Goal: Information Seeking & Learning: Check status

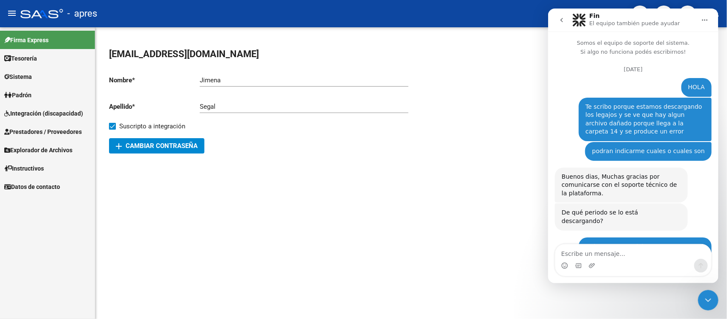
scroll to position [2010, 0]
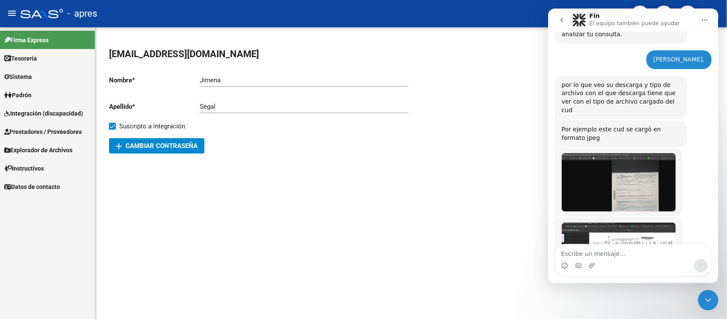
click at [710, 305] on div "Cerrar Intercom Messenger" at bounding box center [708, 299] width 20 height 20
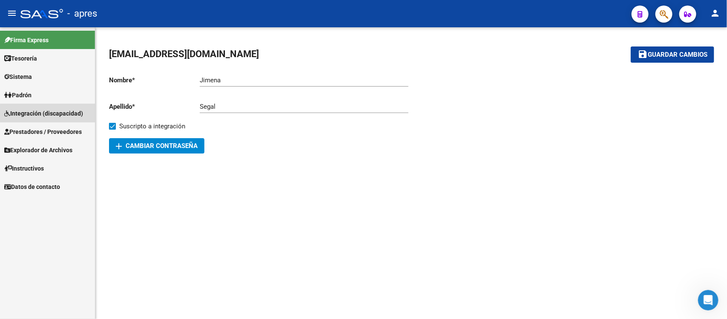
click at [55, 113] on span "Integración (discapacidad)" at bounding box center [43, 113] width 79 height 9
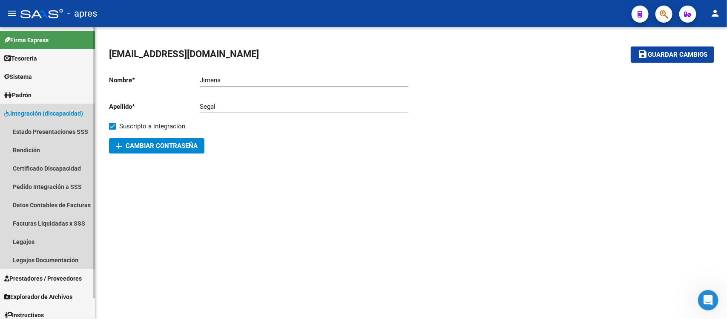
click at [50, 115] on span "Integración (discapacidad)" at bounding box center [43, 113] width 79 height 9
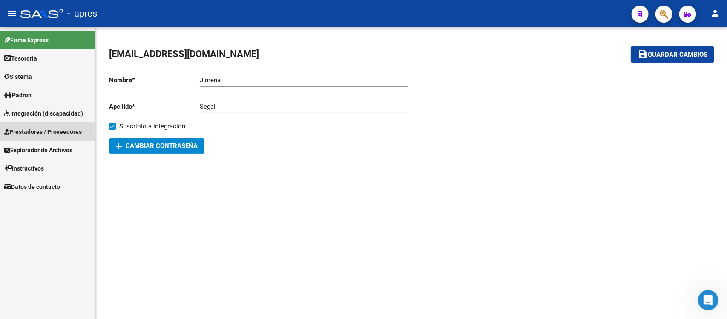
click at [41, 130] on span "Prestadores / Proveedores" at bounding box center [43, 131] width 78 height 9
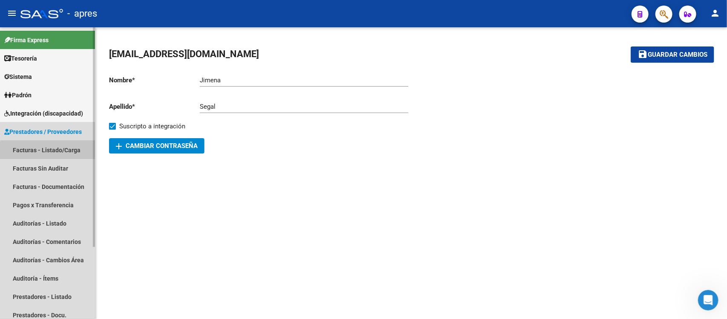
click at [63, 152] on link "Facturas - Listado/Carga" at bounding box center [47, 150] width 95 height 18
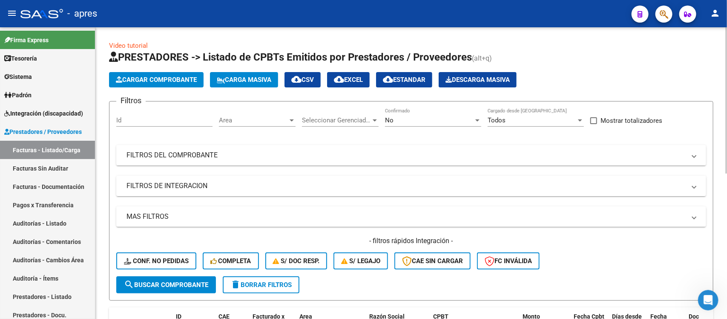
click at [295, 120] on div at bounding box center [292, 120] width 8 height 7
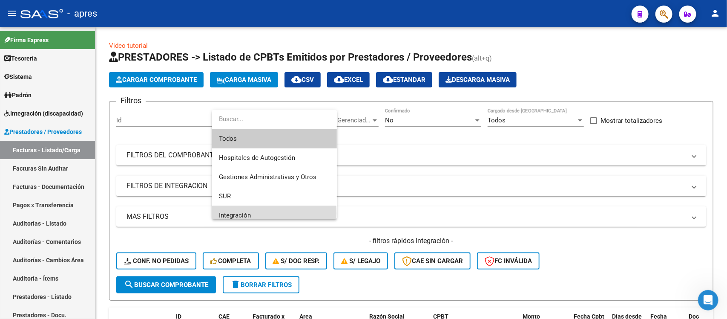
click at [261, 213] on span "Integración" at bounding box center [274, 215] width 111 height 19
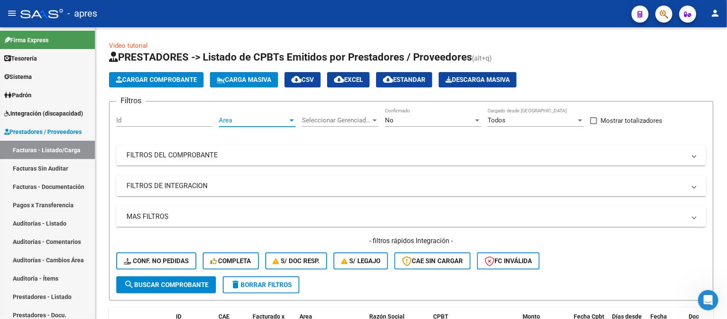
scroll to position [6, 0]
click at [361, 120] on span "Seleccionar Gerenciador" at bounding box center [336, 120] width 69 height 8
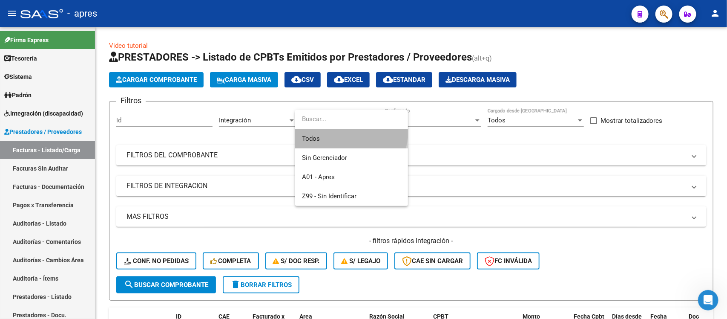
click at [351, 131] on span "Todos" at bounding box center [351, 138] width 99 height 19
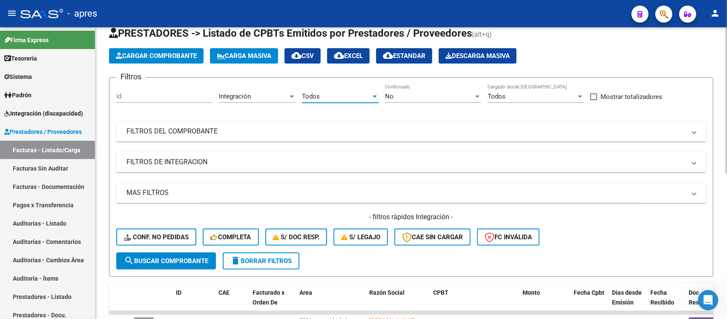
scroll to position [0, 0]
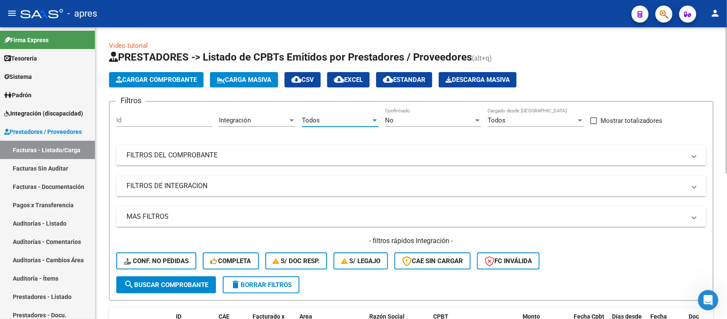
click at [156, 190] on mat-expansion-panel-header "FILTROS DE INTEGRACION" at bounding box center [411, 186] width 590 height 20
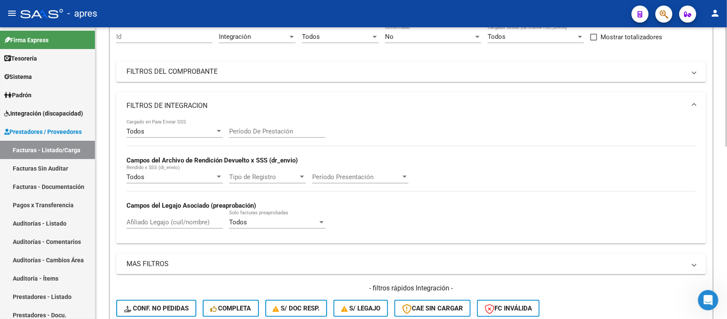
scroll to position [107, 0]
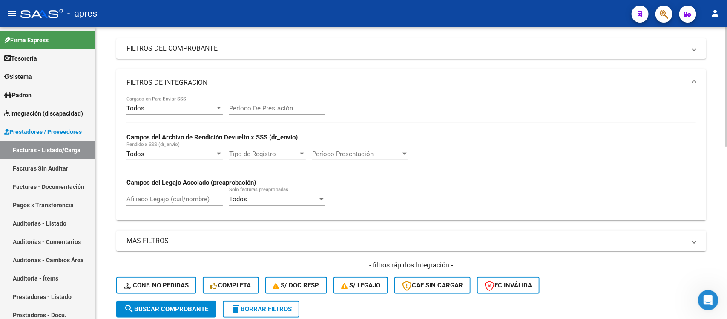
click at [168, 150] on div "Todos" at bounding box center [171, 154] width 89 height 8
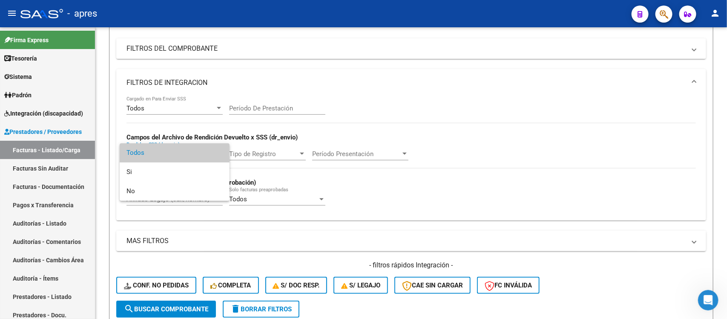
click at [164, 113] on div at bounding box center [363, 159] width 727 height 319
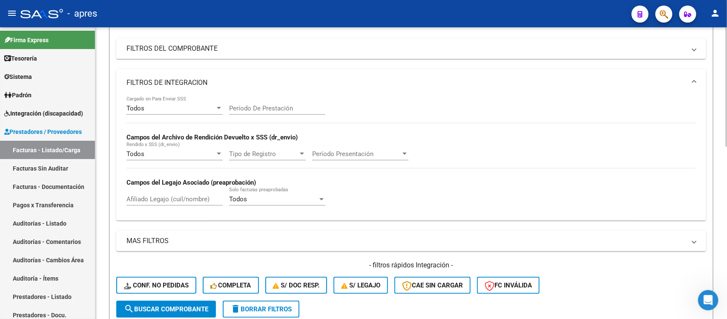
click at [162, 111] on div "Todos" at bounding box center [171, 108] width 89 height 8
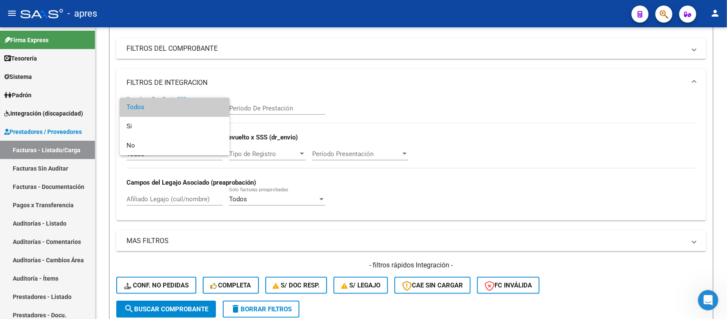
click at [256, 112] on div at bounding box center [363, 159] width 727 height 319
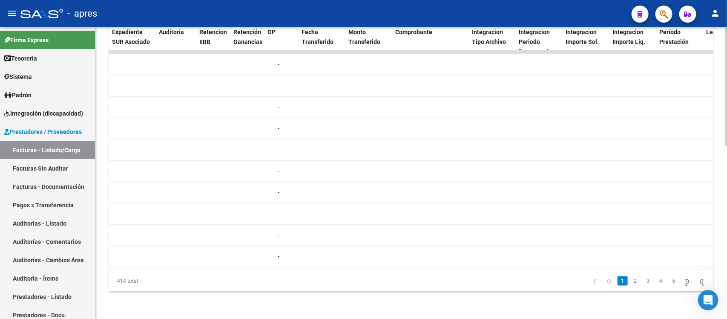
scroll to position [0, 679]
click at [656, 282] on link "4" at bounding box center [661, 280] width 10 height 9
drag, startPoint x: 440, startPoint y: 271, endPoint x: 353, endPoint y: 267, distance: 87.1
click at [353, 267] on div "ID CAE Facturado x Orden De Area Razón Social CPBT Monto Fecha Cpbt Días desde …" at bounding box center [411, 157] width 605 height 268
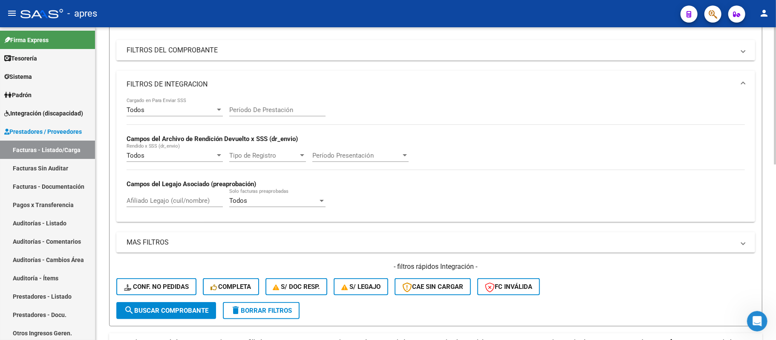
scroll to position [4, 0]
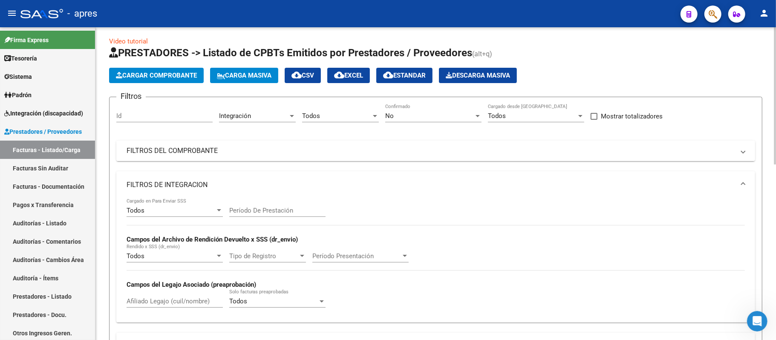
click at [193, 157] on mat-expansion-panel-header "FILTROS DEL COMPROBANTE" at bounding box center [435, 151] width 639 height 20
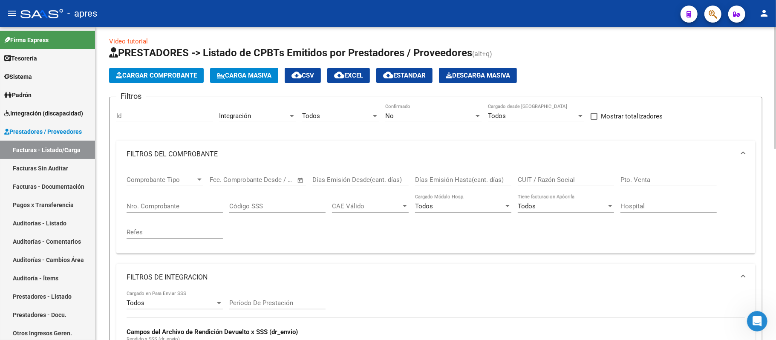
click at [193, 157] on mat-panel-title "FILTROS DEL COMPROBANTE" at bounding box center [431, 154] width 608 height 9
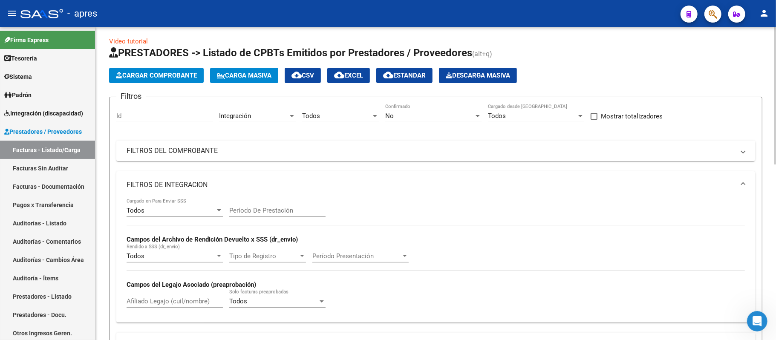
scroll to position [61, 0]
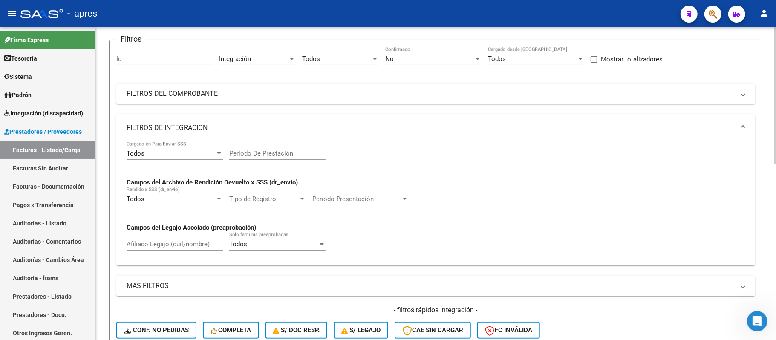
click at [201, 129] on mat-panel-title "FILTROS DE INTEGRACION" at bounding box center [431, 127] width 608 height 9
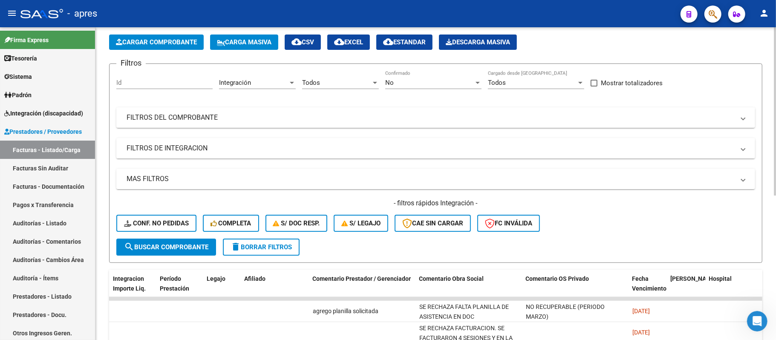
scroll to position [57, 0]
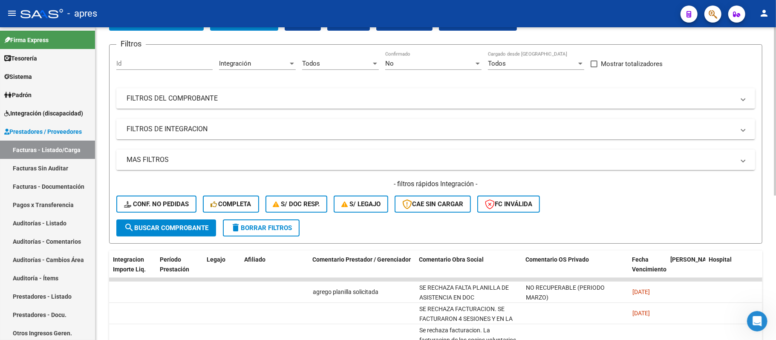
click at [147, 159] on mat-panel-title "MAS FILTROS" at bounding box center [431, 159] width 608 height 9
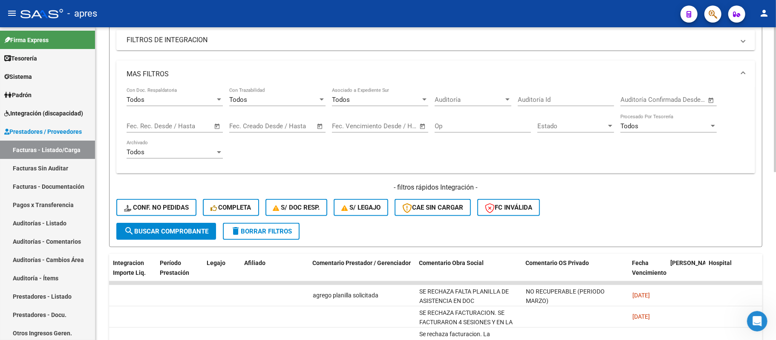
scroll to position [0, 0]
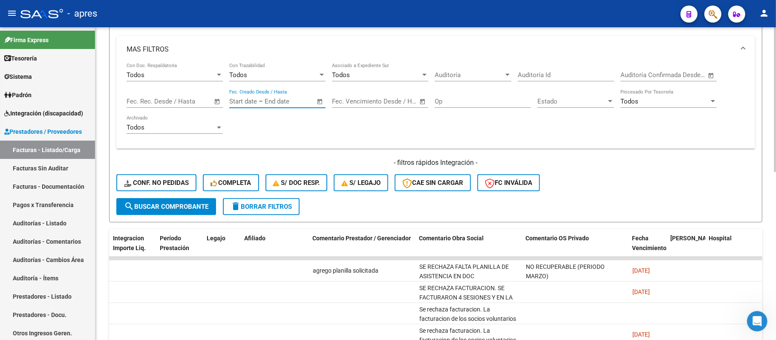
click at [280, 101] on input "text" at bounding box center [285, 102] width 41 height 8
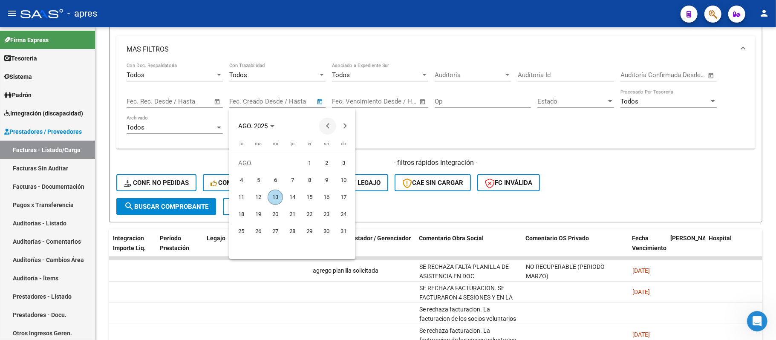
click at [328, 126] on button "Previous month" at bounding box center [327, 126] width 17 height 17
click at [326, 126] on button "Previous month" at bounding box center [327, 126] width 17 height 17
click at [341, 123] on span "Next month" at bounding box center [344, 126] width 17 height 17
click at [279, 232] on span "23" at bounding box center [275, 231] width 15 height 15
type input "[DATE]"
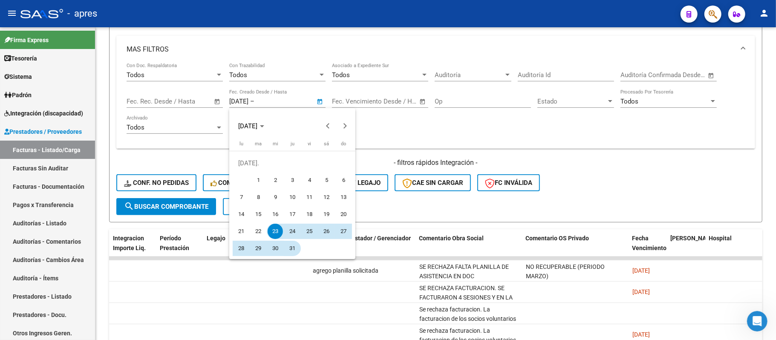
drag, startPoint x: 295, startPoint y: 249, endPoint x: 301, endPoint y: 245, distance: 7.6
click at [296, 248] on span "31" at bounding box center [292, 248] width 15 height 15
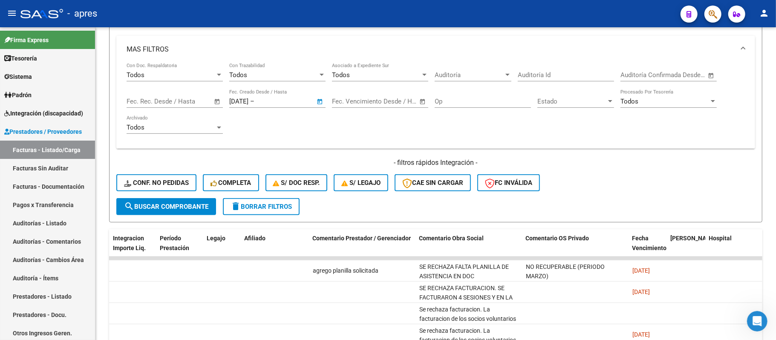
type input "[DATE]"
click at [178, 212] on button "search Buscar Comprobante" at bounding box center [166, 206] width 100 height 17
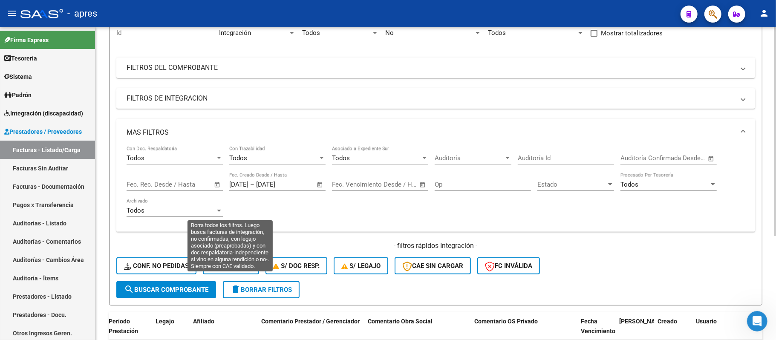
scroll to position [157, 0]
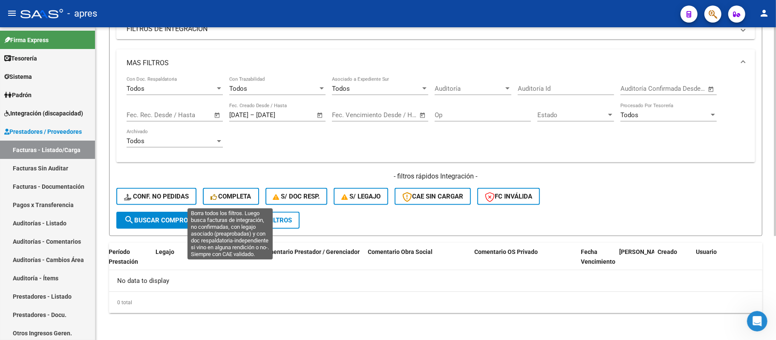
click at [229, 195] on span "Completa" at bounding box center [231, 197] width 41 height 8
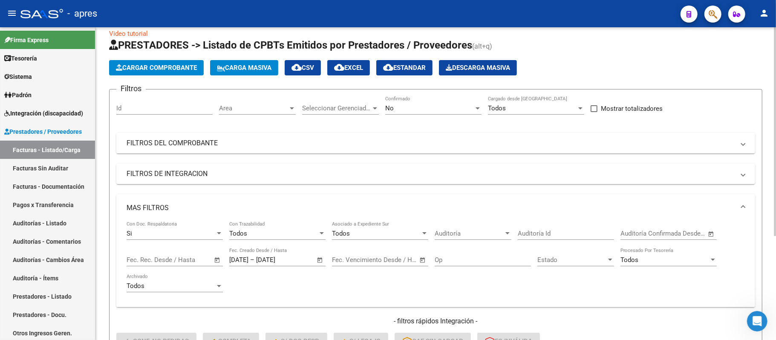
scroll to position [0, 0]
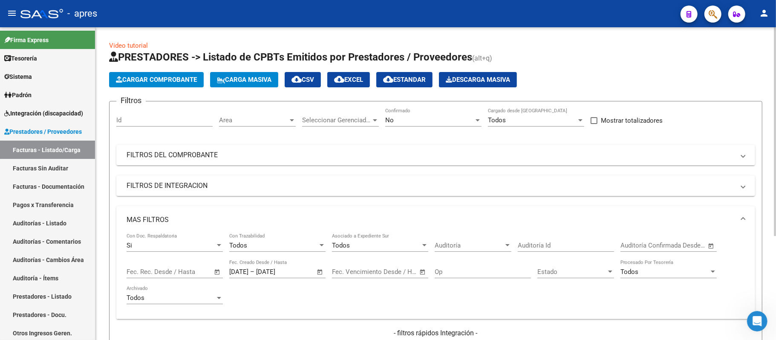
click at [265, 120] on span "Area" at bounding box center [253, 120] width 69 height 8
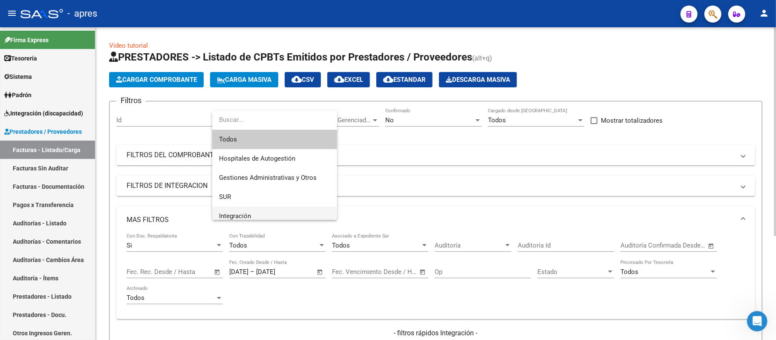
drag, startPoint x: 263, startPoint y: 208, endPoint x: 316, endPoint y: 170, distance: 65.9
click at [263, 208] on span "Integración" at bounding box center [274, 216] width 111 height 19
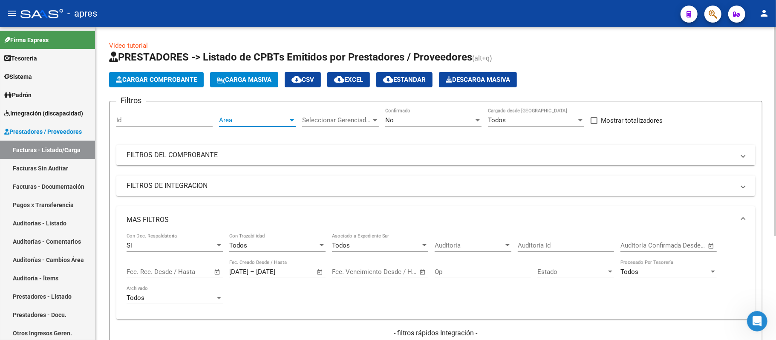
scroll to position [6, 0]
click at [365, 121] on span "Seleccionar Gerenciador" at bounding box center [336, 120] width 69 height 8
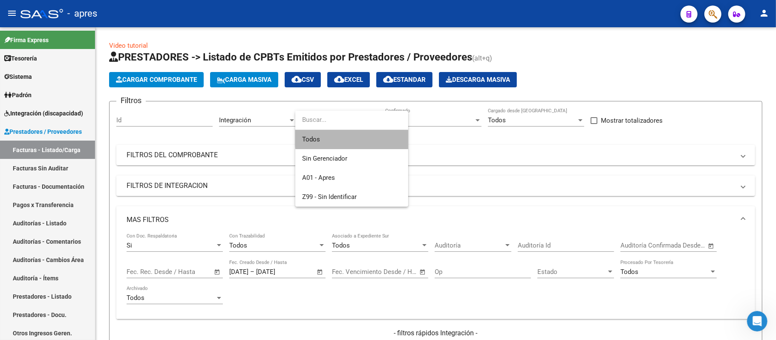
click at [365, 132] on span "Todos" at bounding box center [351, 139] width 99 height 19
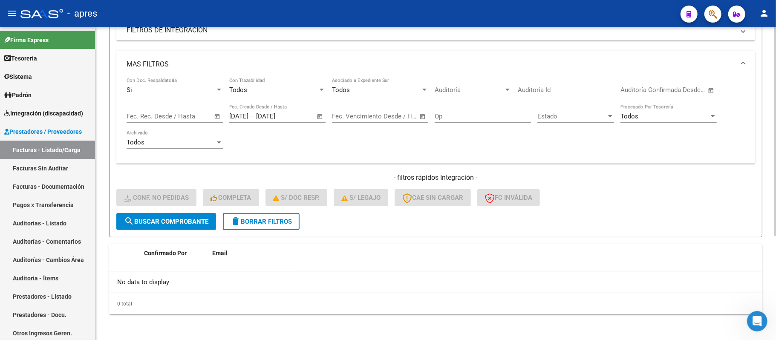
scroll to position [157, 0]
click at [173, 223] on span "search Buscar Comprobante" at bounding box center [166, 220] width 84 height 8
click at [265, 222] on span "delete Borrar Filtros" at bounding box center [261, 220] width 61 height 8
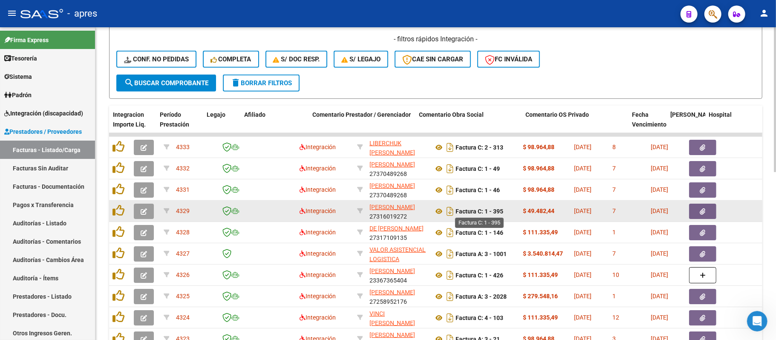
scroll to position [307, 0]
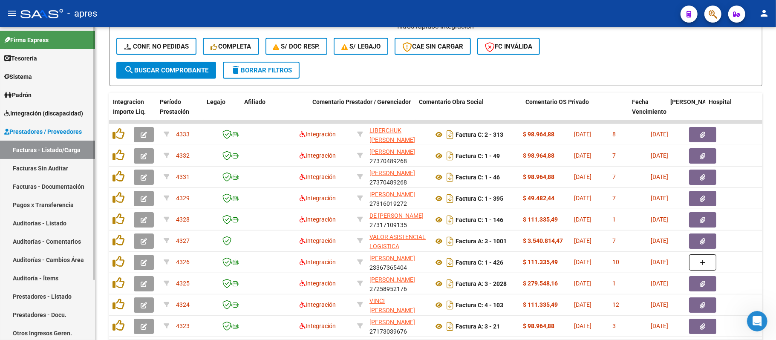
click at [84, 239] on link "Auditorías - Comentarios" at bounding box center [47, 241] width 95 height 18
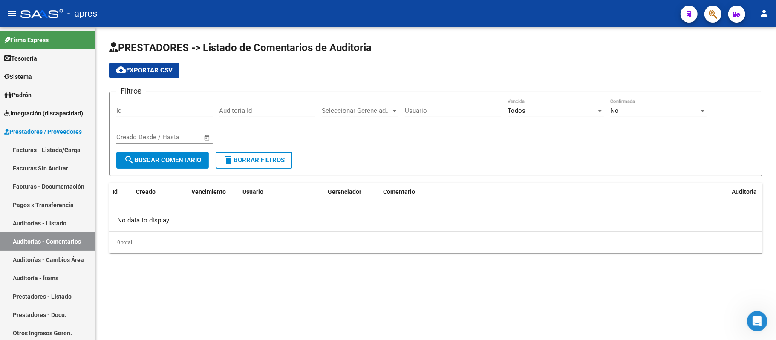
click at [244, 111] on input "Auditoria Id" at bounding box center [267, 111] width 96 height 8
click at [359, 107] on span "Seleccionar Gerenciador" at bounding box center [356, 111] width 69 height 8
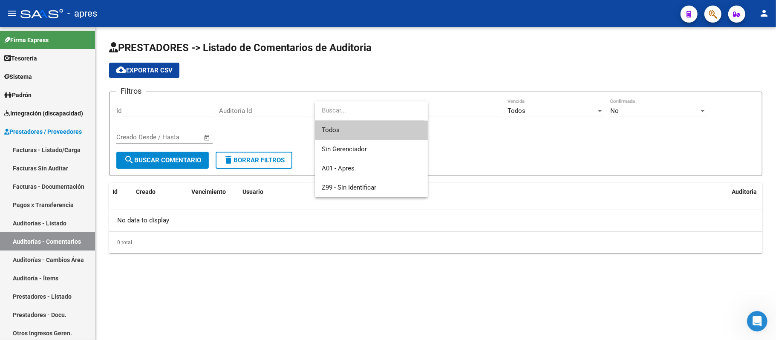
click at [232, 108] on div at bounding box center [388, 170] width 776 height 340
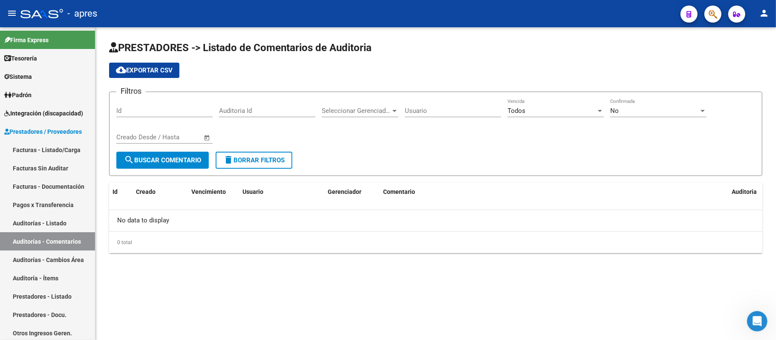
click at [236, 113] on input "Auditoria Id" at bounding box center [267, 111] width 96 height 8
click at [58, 263] on link "Auditorías - Cambios Área" at bounding box center [47, 260] width 95 height 18
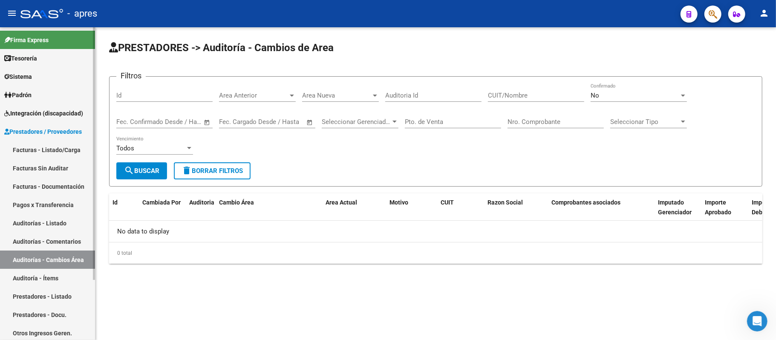
click at [55, 275] on link "Auditoría - Ítems" at bounding box center [47, 278] width 95 height 18
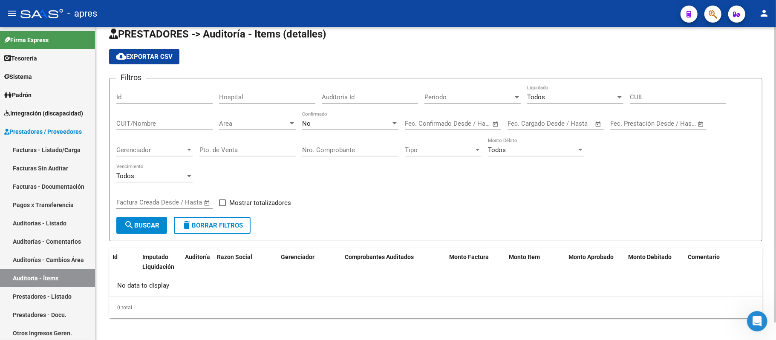
scroll to position [19, 0]
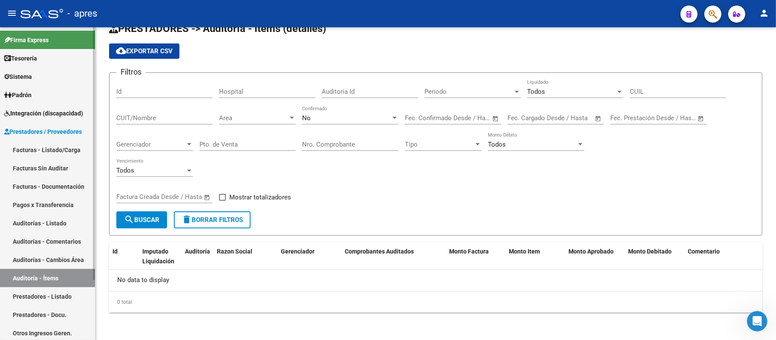
click at [33, 296] on link "Prestadores - Listado" at bounding box center [47, 296] width 95 height 18
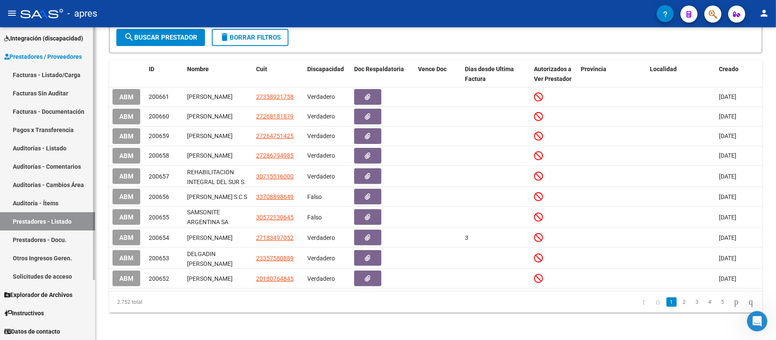
scroll to position [18, 0]
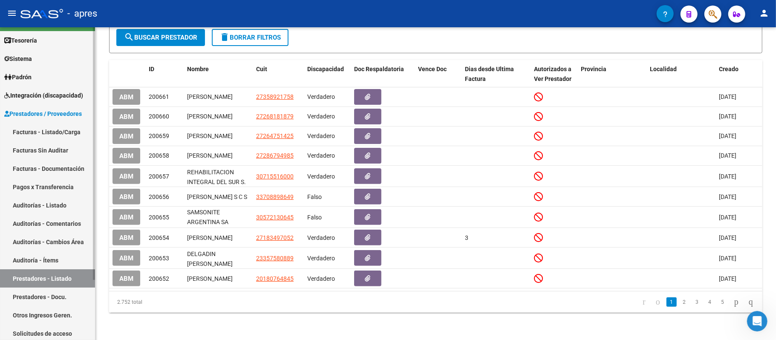
click at [74, 132] on link "Facturas - Listado/Carga" at bounding box center [47, 132] width 95 height 18
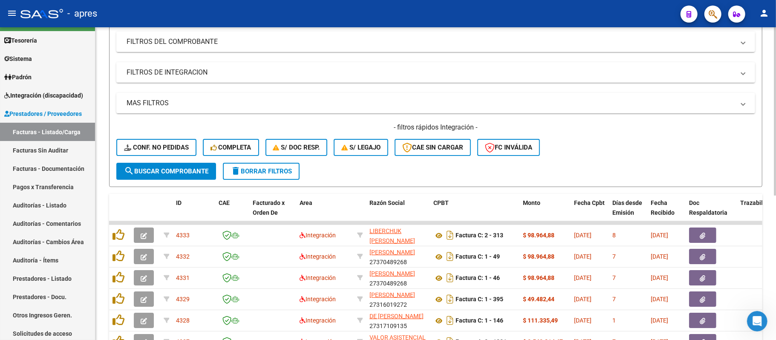
scroll to position [170, 0]
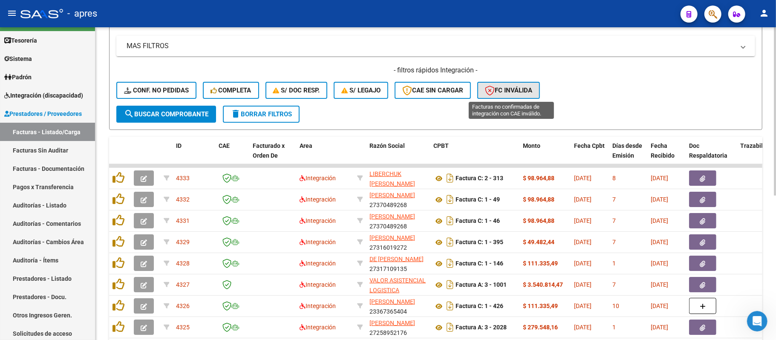
click at [540, 92] on button "FC Inválida" at bounding box center [508, 90] width 63 height 17
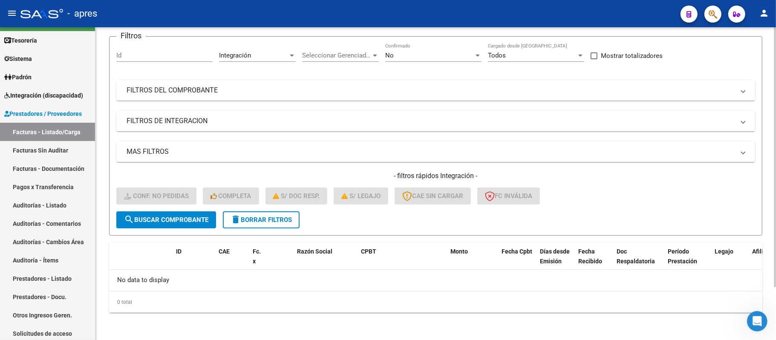
scroll to position [63, 0]
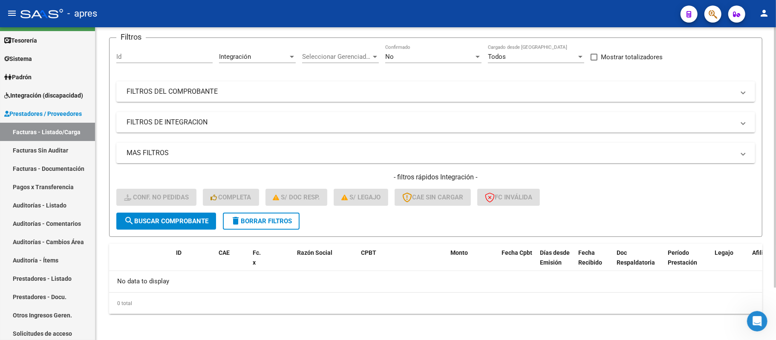
click at [161, 218] on span "search Buscar Comprobante" at bounding box center [166, 221] width 84 height 8
click at [269, 225] on button "delete Borrar Filtros" at bounding box center [261, 221] width 77 height 17
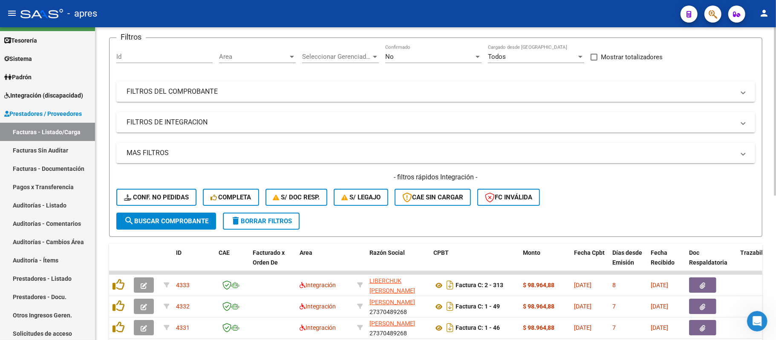
click at [436, 213] on form "Filtros Id Area Area Seleccionar Gerenciador Seleccionar Gerenciador No Confirm…" at bounding box center [435, 137] width 653 height 199
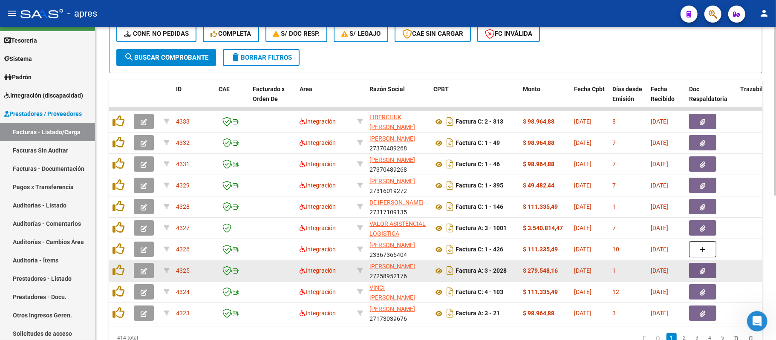
scroll to position [270, 0]
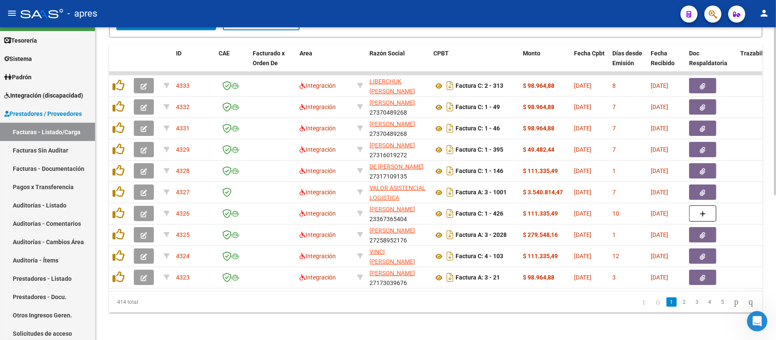
click at [338, 309] on datatable-pager "1 2 3 4 5" at bounding box center [500, 302] width 516 height 14
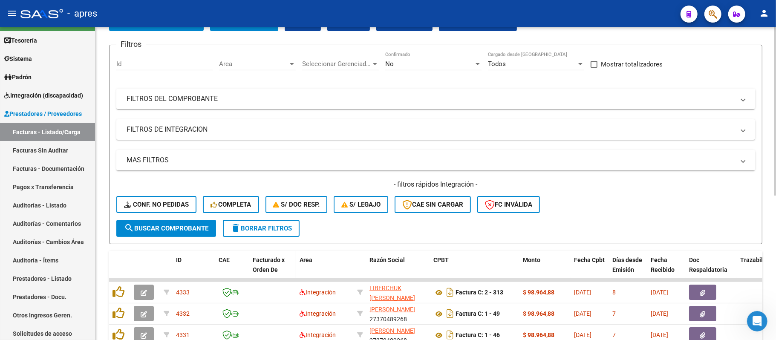
scroll to position [43, 0]
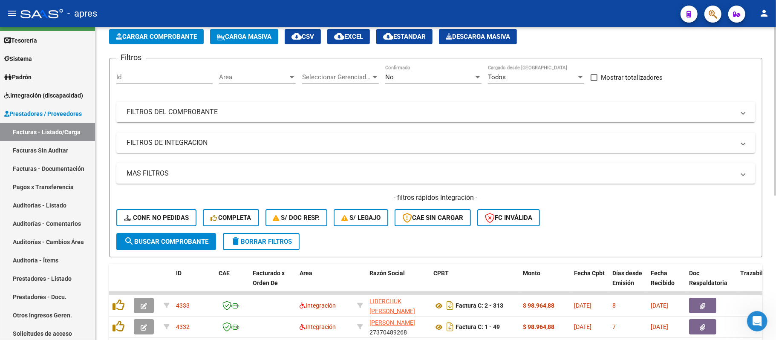
click at [383, 241] on form "Filtros Id Area Area Seleccionar Gerenciador Seleccionar Gerenciador No Confirm…" at bounding box center [435, 157] width 653 height 199
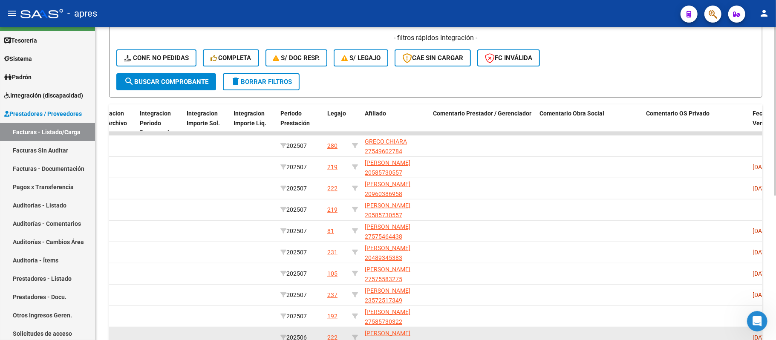
scroll to position [270, 0]
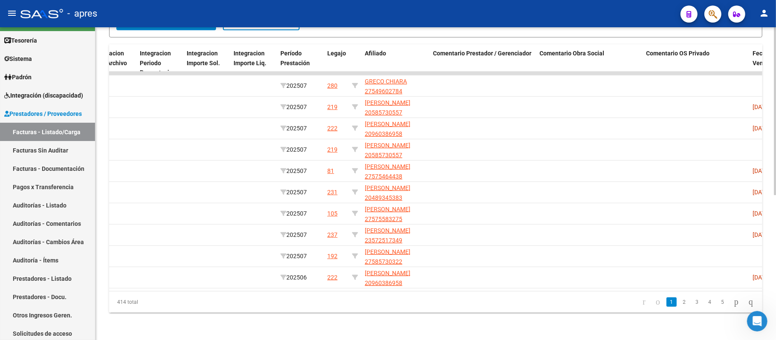
click at [484, 304] on datatable-pager "1 2 3 4 5" at bounding box center [500, 302] width 516 height 14
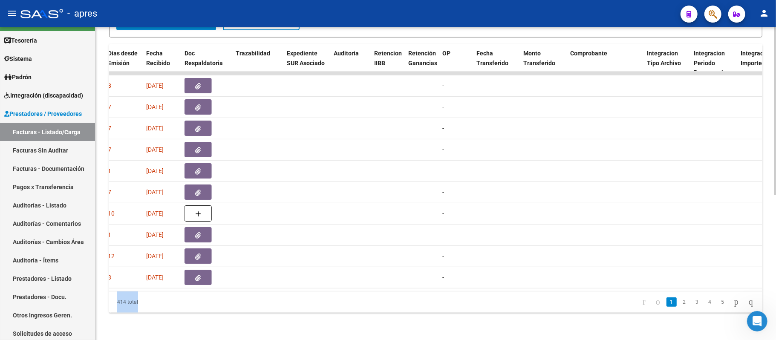
drag, startPoint x: 363, startPoint y: 291, endPoint x: 318, endPoint y: 287, distance: 45.8
click at [319, 287] on div "ID CAE Facturado x Orden De Area Razón Social CPBT Monto Fecha Cpbt Días desde …" at bounding box center [435, 178] width 653 height 268
click at [718, 302] on link "5" at bounding box center [723, 301] width 10 height 9
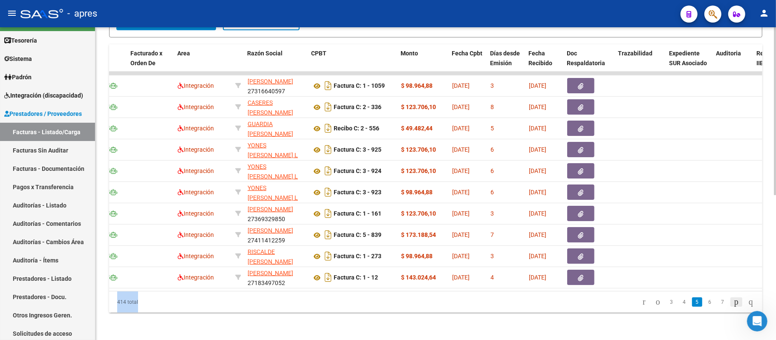
click at [727, 302] on icon "go to next page" at bounding box center [736, 302] width 7 height 10
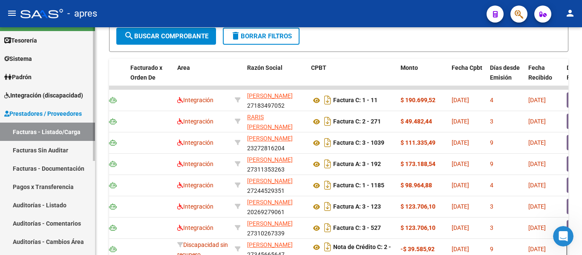
scroll to position [2074, 0]
click at [63, 99] on span "Integración (discapacidad)" at bounding box center [43, 95] width 79 height 9
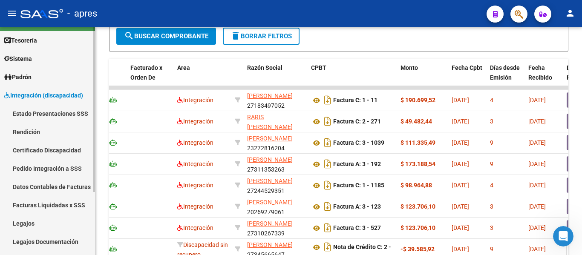
click at [53, 219] on link "Legajos" at bounding box center [47, 223] width 95 height 18
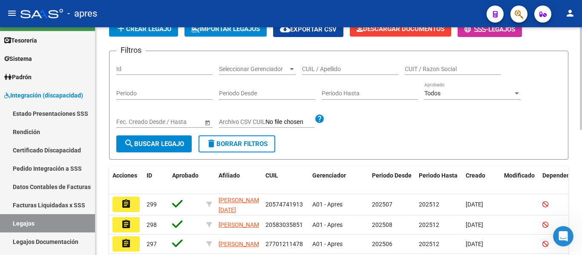
scroll to position [58, 0]
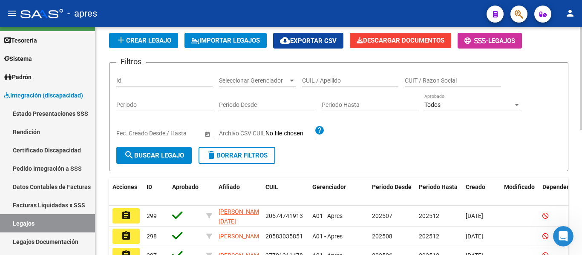
click at [321, 76] on div "CUIL / Apellido" at bounding box center [350, 77] width 96 height 17
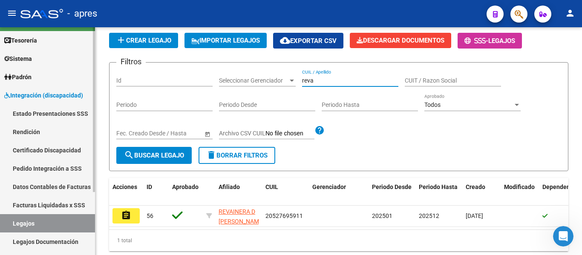
scroll to position [89, 0]
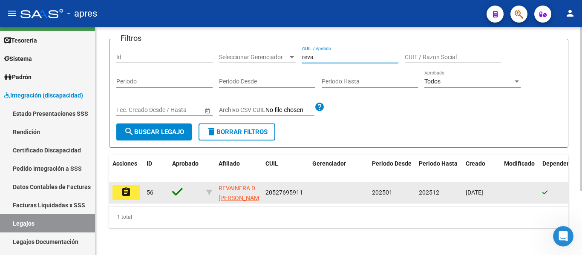
type input "reva"
click at [121, 187] on mat-icon "assignment" at bounding box center [126, 192] width 10 height 10
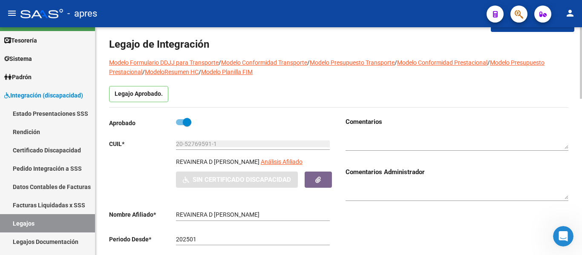
scroll to position [28, 0]
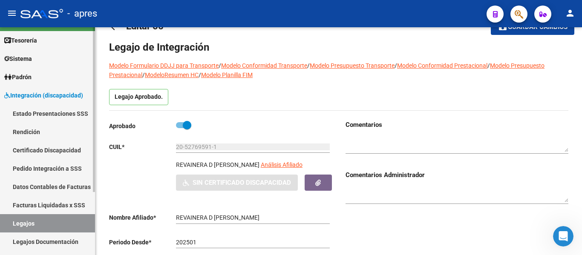
click at [52, 222] on link "Legajos" at bounding box center [47, 223] width 95 height 18
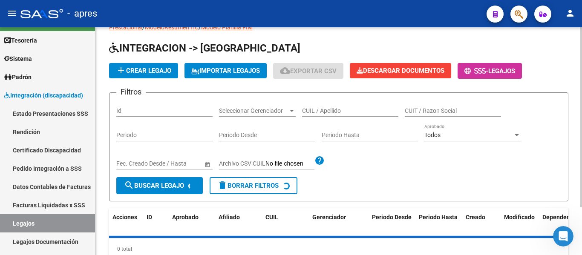
click at [274, 107] on div "Seleccionar Gerenciador Seleccionar Gerenciador" at bounding box center [257, 108] width 77 height 17
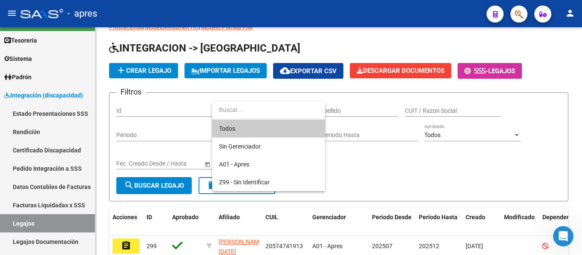
type input "d"
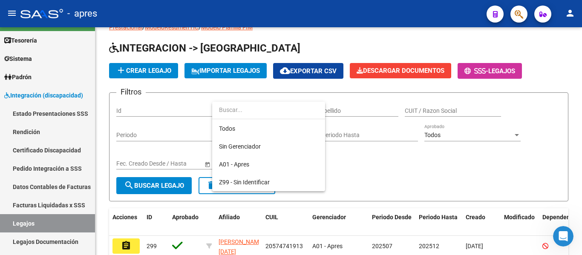
click at [332, 113] on div at bounding box center [291, 127] width 582 height 255
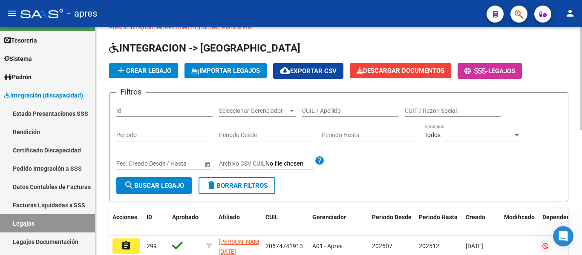
click at [333, 113] on input "CUIL / Apellido" at bounding box center [350, 110] width 96 height 7
paste input "53604197"
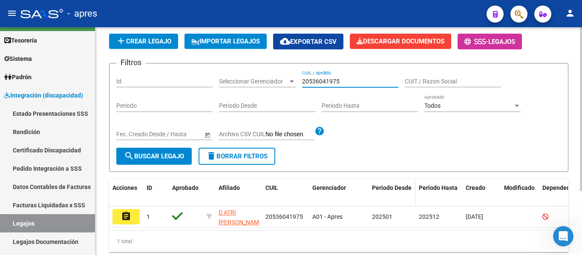
scroll to position [89, 0]
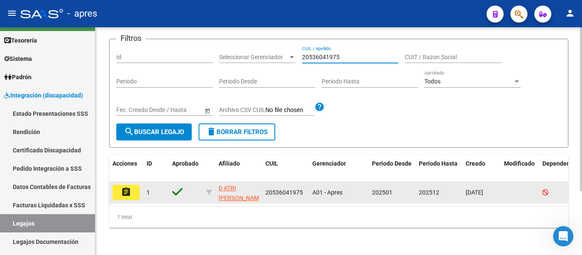
type input "20536041975"
click at [129, 187] on mat-icon "assignment" at bounding box center [126, 192] width 10 height 10
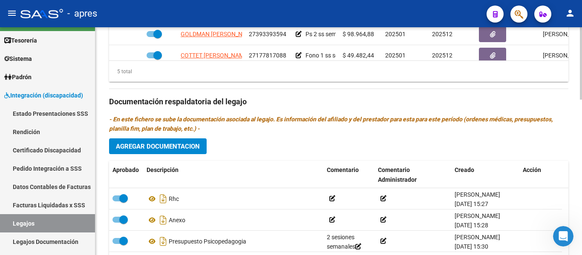
scroll to position [447, 0]
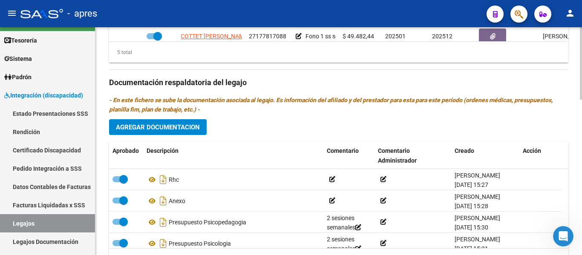
click at [255, 132] on div "Prestadores asociados al legajo Agregar Prestador Aprobado Prestador CUIT Comen…" at bounding box center [338, 82] width 459 height 390
